Goal: Find specific page/section: Find specific page/section

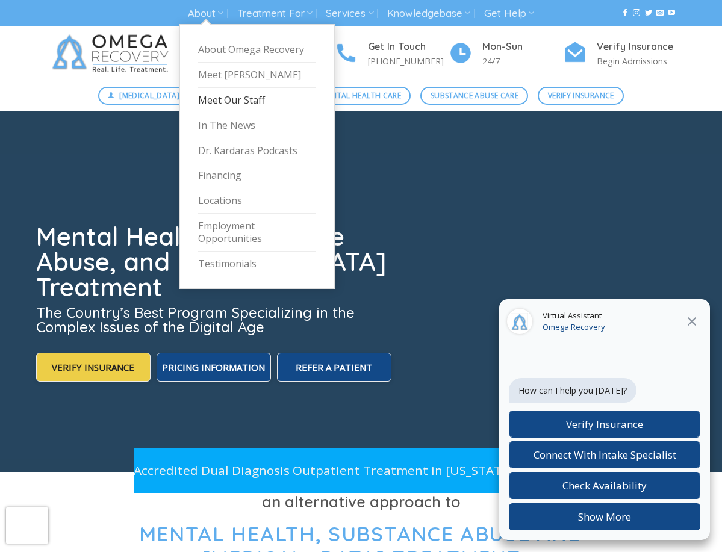
click at [209, 98] on link "Meet Our Staff" at bounding box center [257, 100] width 118 height 25
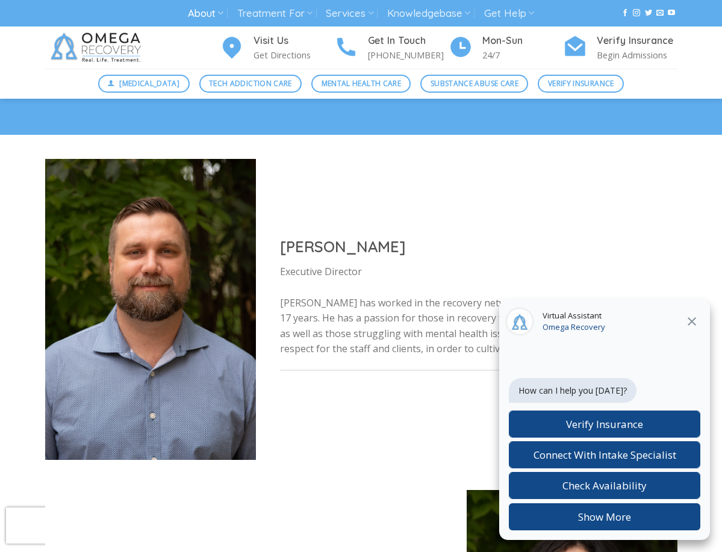
scroll to position [653, 0]
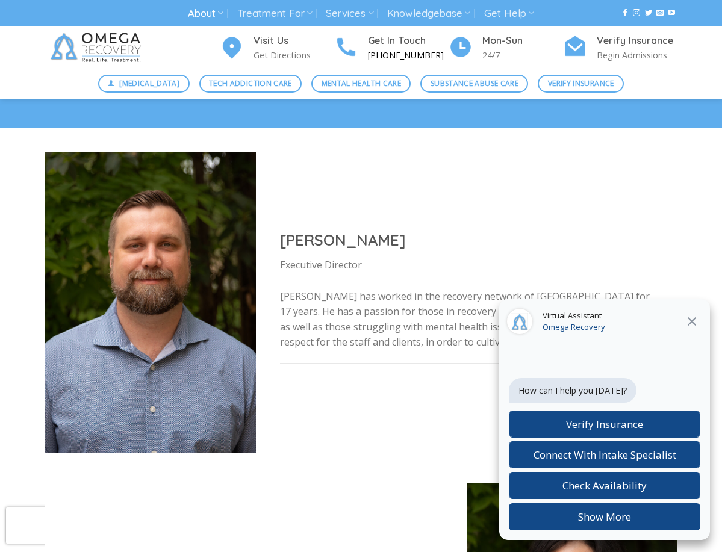
drag, startPoint x: 436, startPoint y: 57, endPoint x: 425, endPoint y: 47, distance: 14.5
drag, startPoint x: 691, startPoint y: 319, endPoint x: 686, endPoint y: 313, distance: 7.9
click at [686, 313] on div "Virtual Assistant Omega Recovery" at bounding box center [604, 322] width 211 height 46
click at [692, 317] on icon at bounding box center [692, 321] width 14 height 14
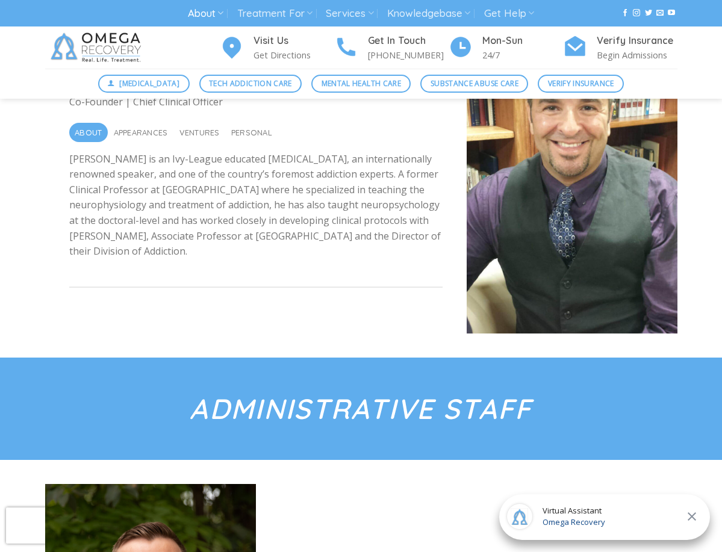
scroll to position [319, 0]
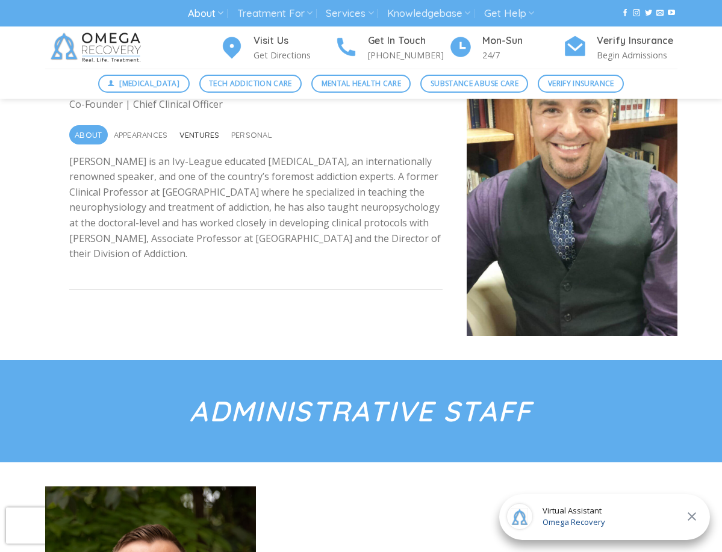
click at [187, 137] on span "Ventures" at bounding box center [199, 134] width 40 height 19
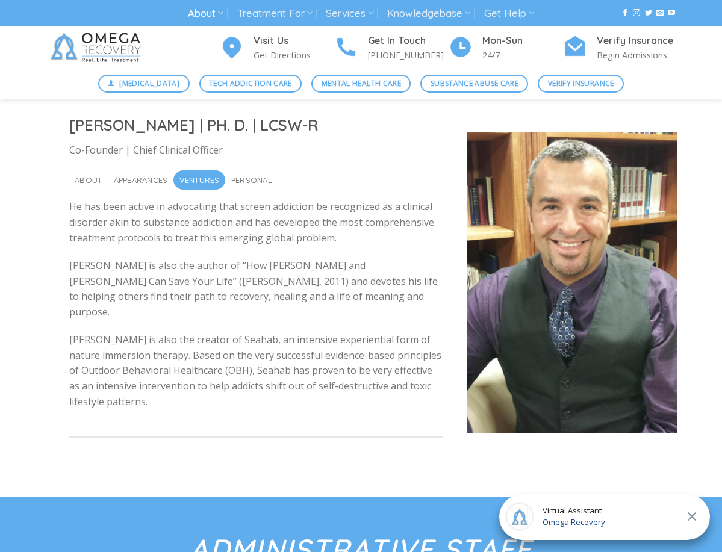
scroll to position [266, 0]
